Goal: Find specific page/section: Find specific page/section

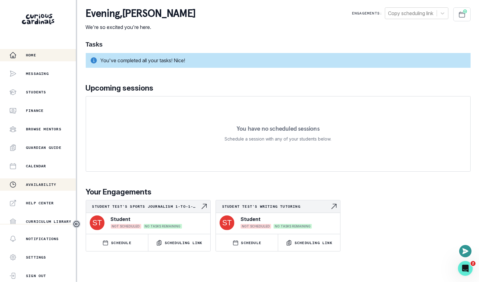
scroll to position [114, 0]
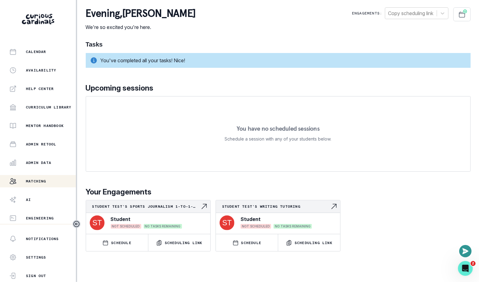
click at [55, 180] on div "Matching" at bounding box center [42, 181] width 67 height 7
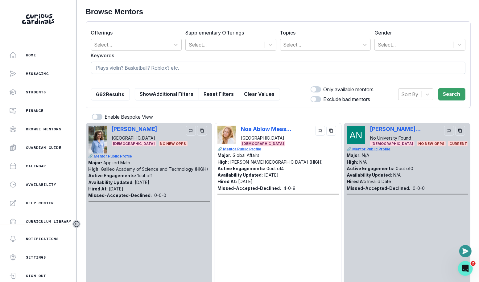
click at [191, 70] on input at bounding box center [278, 68] width 375 height 12
type input "[PERSON_NAME]"
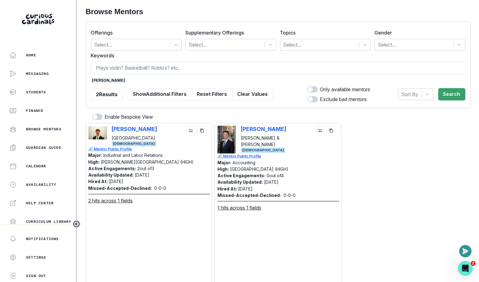
click at [110, 127] on div "[PERSON_NAME] [PERSON_NAME][GEOGRAPHIC_DATA] [DEMOGRAPHIC_DATA]" at bounding box center [149, 136] width 121 height 21
copy p "[PERSON_NAME]"
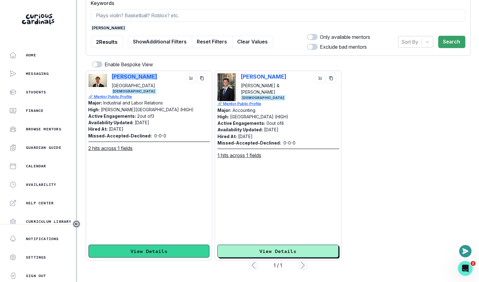
click at [156, 247] on button "View Details" at bounding box center [149, 251] width 121 height 13
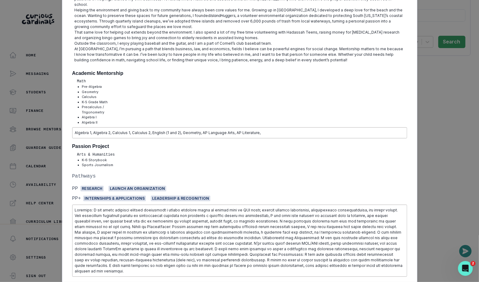
scroll to position [283, 0]
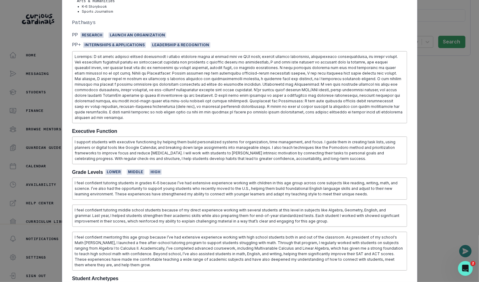
click at [25, 159] on div "[PERSON_NAME] [PERSON_NAME] University Industrial and Labor Relations [DEMOGRAP…" at bounding box center [239, 141] width 479 height 282
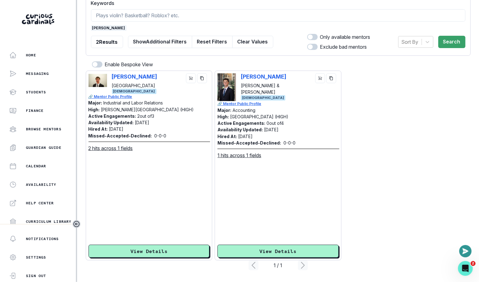
scroll to position [0, 0]
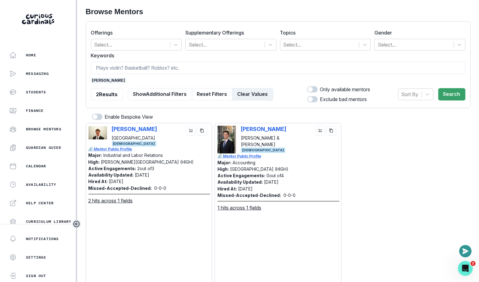
click at [234, 96] on button "Clear Values" at bounding box center [252, 94] width 41 height 12
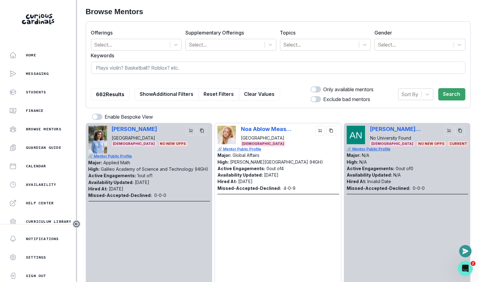
click at [212, 67] on input at bounding box center [278, 68] width 375 height 12
type input "[PERSON_NAME]"
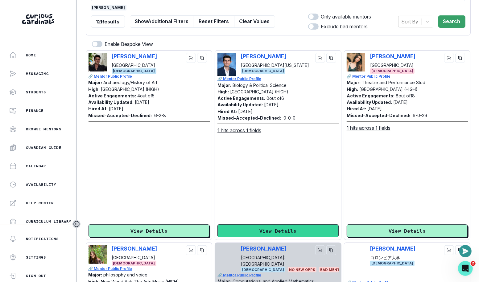
scroll to position [74, 0]
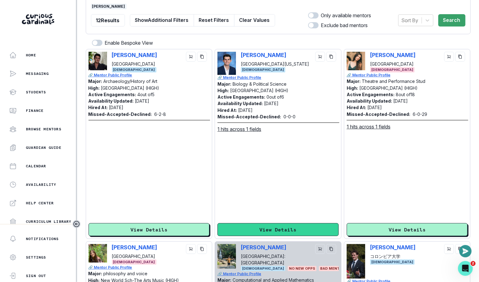
click at [250, 231] on button "View Details" at bounding box center [278, 229] width 121 height 13
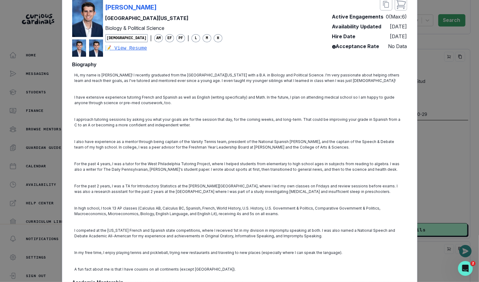
scroll to position [32, 0]
click at [424, 83] on div "[PERSON_NAME] University of [US_STATE] Biology & Political Science [DEMOGRAPHIC…" at bounding box center [239, 141] width 479 height 282
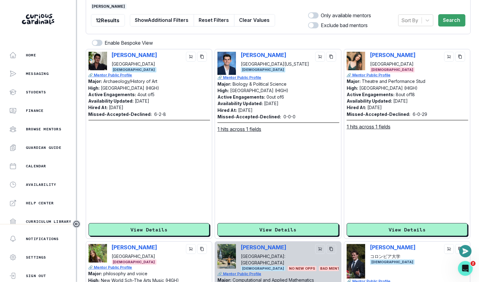
scroll to position [0, 0]
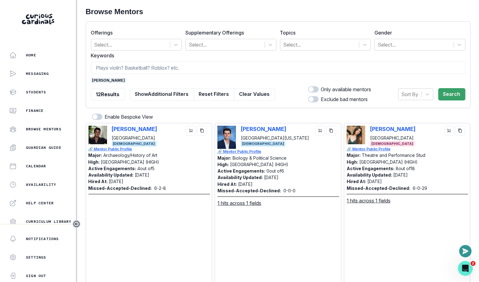
click at [96, 79] on span "[PERSON_NAME]" at bounding box center [108, 81] width 35 height 6
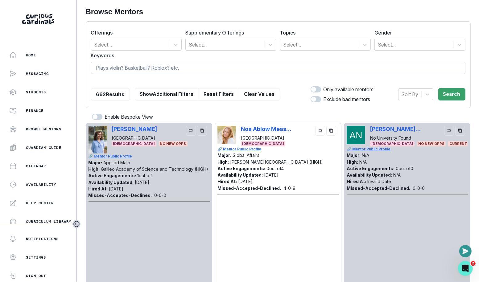
click at [115, 67] on input at bounding box center [278, 68] width 375 height 12
type input "ISEE"
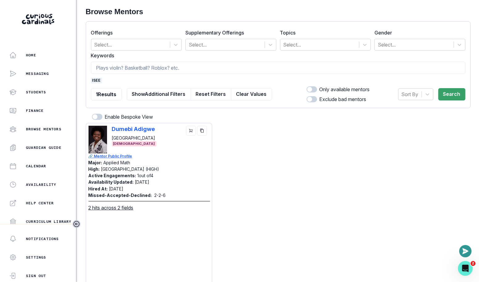
scroll to position [52, 0]
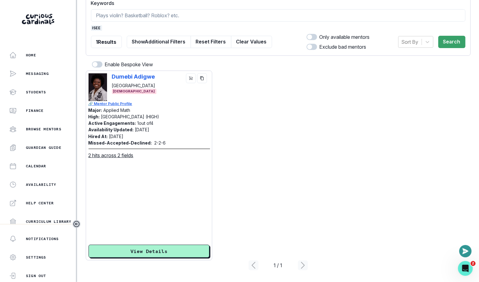
click at [260, 33] on div "1 Results Show Additional Filters Reset Filters Clear Values" at bounding box center [181, 41] width 181 height 17
click at [260, 43] on button "Clear Values" at bounding box center [251, 42] width 41 height 12
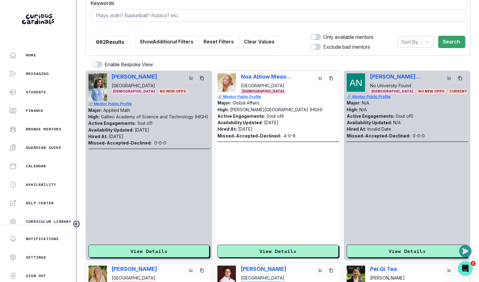
click at [190, 16] on input at bounding box center [278, 15] width 375 height 12
type input "french"
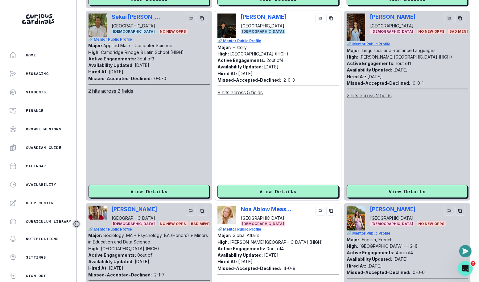
scroll to position [296, 0]
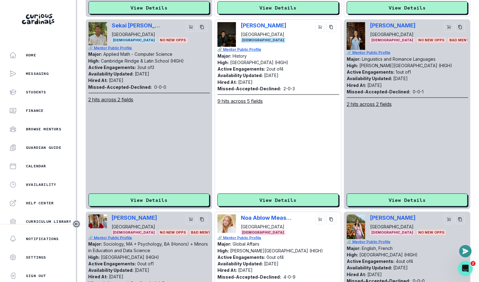
click at [241, 23] on div "[PERSON_NAME] Yale University [DEMOGRAPHIC_DATA]" at bounding box center [278, 34] width 121 height 25
copy p "[PERSON_NAME]"
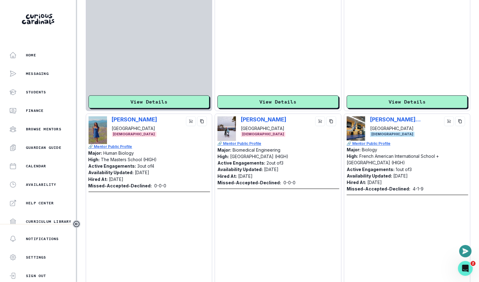
scroll to position [836, 0]
